Goal: Information Seeking & Learning: Learn about a topic

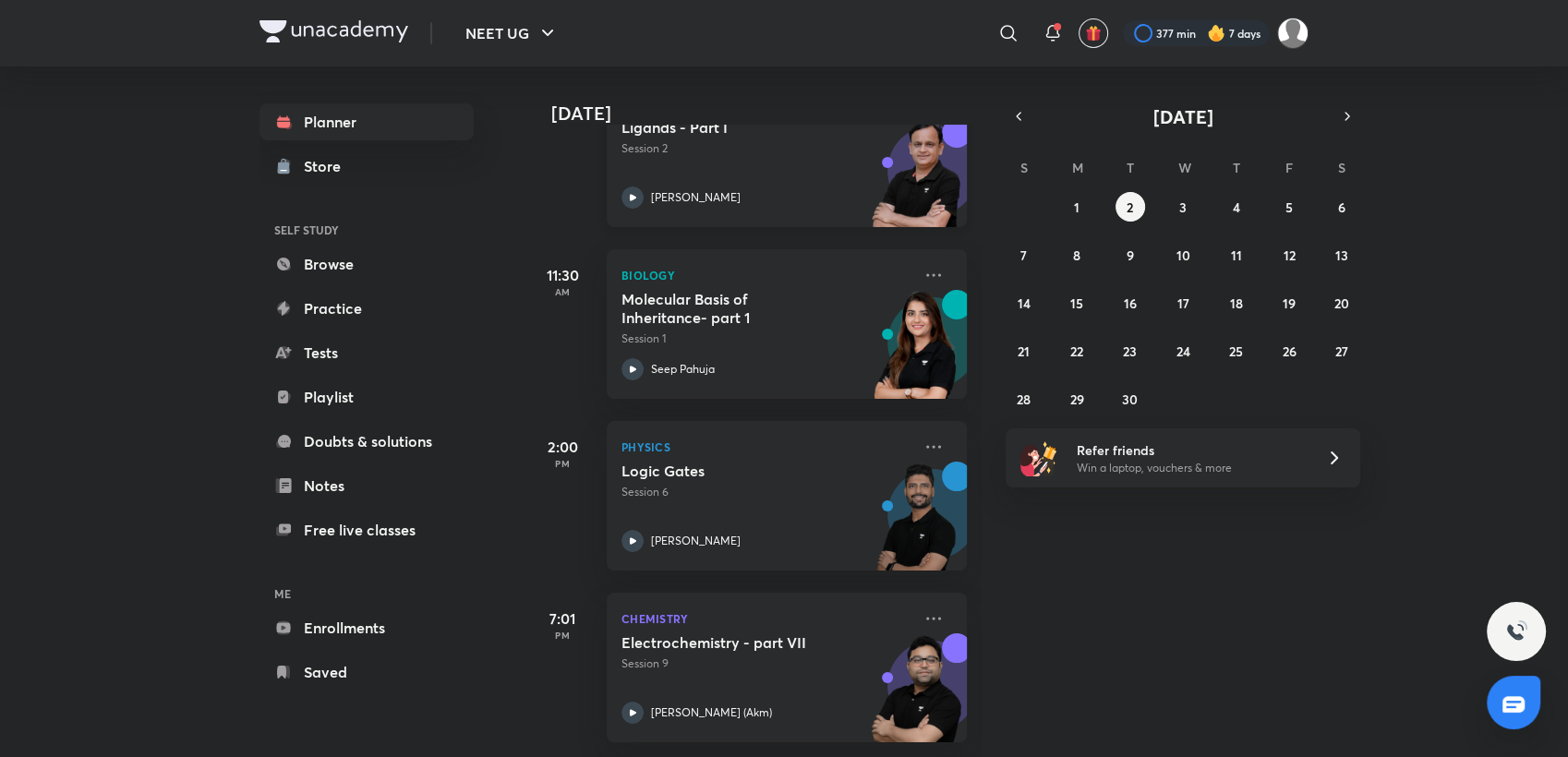
scroll to position [341, 0]
click at [817, 149] on div "Ligands - Part I Session 2 [PERSON_NAME]" at bounding box center [766, 163] width 290 height 90
